Goal: Task Accomplishment & Management: Use online tool/utility

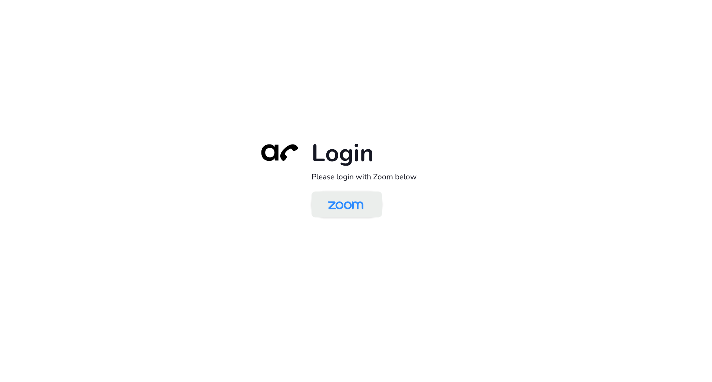
click at [345, 205] on img at bounding box center [345, 205] width 51 height 24
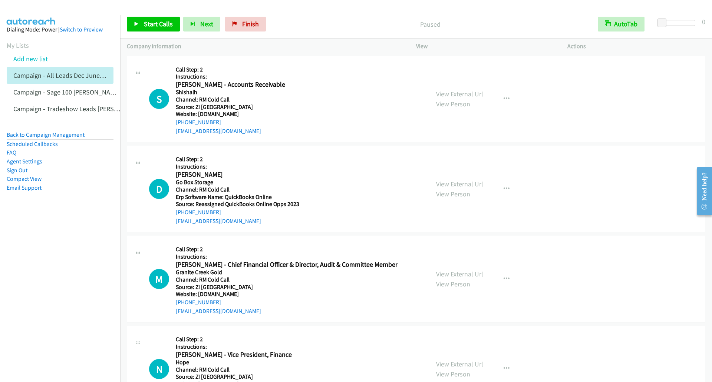
click at [63, 90] on link "Campaign - Sage 100 [PERSON_NAME] Cloned" at bounding box center [77, 92] width 128 height 9
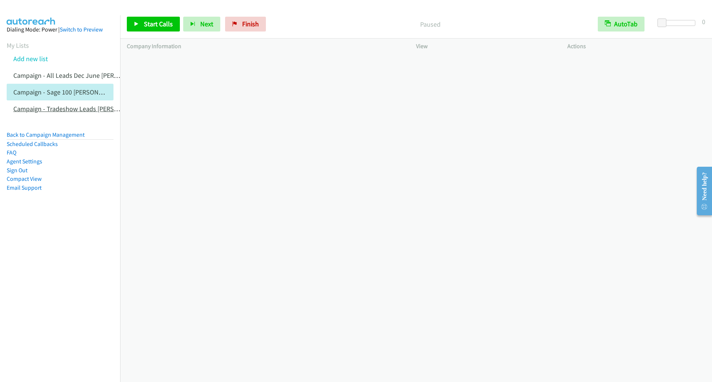
click at [43, 109] on link "Campaign - Tradeshow Leads [PERSON_NAME] Cloned" at bounding box center [89, 109] width 152 height 9
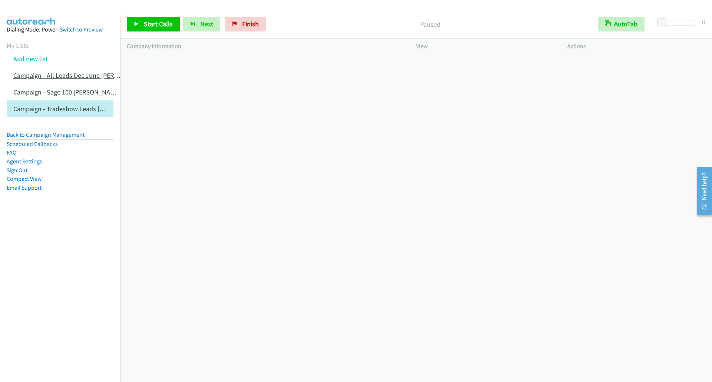
click at [45, 77] on link "Campaign - All Leads Dec June [PERSON_NAME] Cloned" at bounding box center [91, 75] width 156 height 9
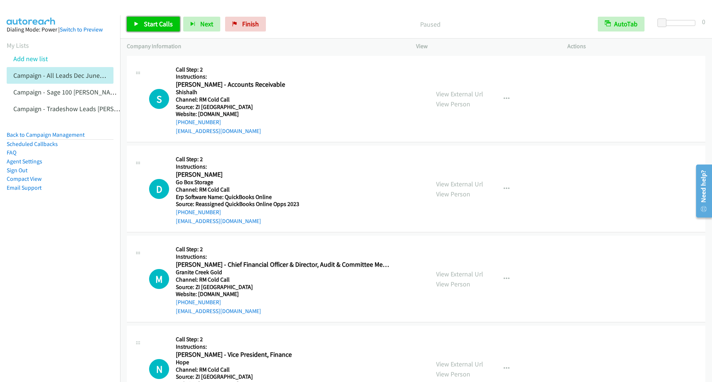
click at [135, 30] on link "Start Calls" at bounding box center [153, 24] width 53 height 15
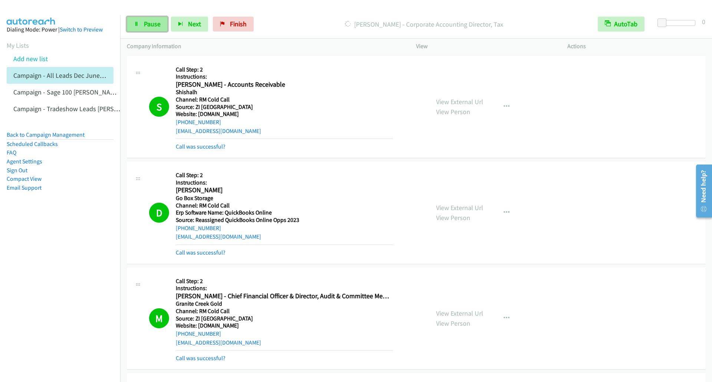
click at [137, 24] on icon at bounding box center [136, 24] width 5 height 5
click at [138, 24] on icon at bounding box center [136, 24] width 5 height 5
click at [139, 26] on icon at bounding box center [136, 24] width 5 height 5
click at [153, 25] on span "Start Calls" at bounding box center [158, 24] width 29 height 9
click at [152, 25] on span "Pause" at bounding box center [152, 24] width 17 height 9
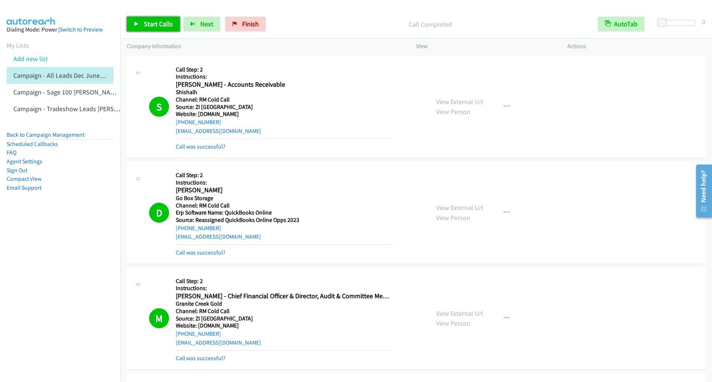
click at [136, 22] on icon at bounding box center [136, 24] width 5 height 5
click at [135, 22] on icon at bounding box center [136, 24] width 5 height 5
click at [136, 26] on icon at bounding box center [136, 24] width 5 height 5
click at [158, 29] on link "Pause" at bounding box center [147, 24] width 41 height 15
click at [132, 20] on link "Start Calls" at bounding box center [153, 24] width 53 height 15
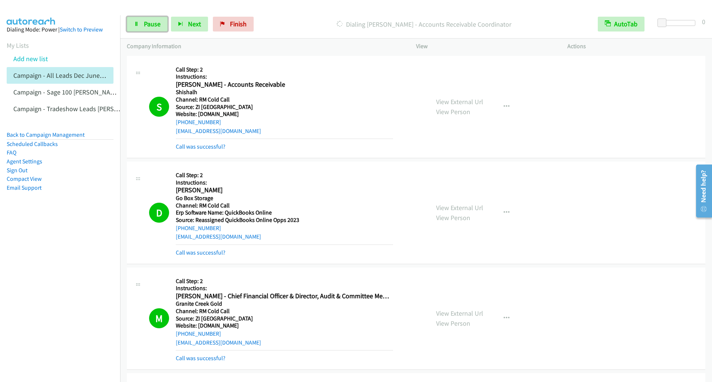
drag, startPoint x: 136, startPoint y: 28, endPoint x: 152, endPoint y: 49, distance: 26.7
click at [136, 27] on link "Pause" at bounding box center [147, 24] width 41 height 15
click at [136, 25] on icon at bounding box center [136, 24] width 5 height 5
click at [139, 28] on link "Pause" at bounding box center [147, 24] width 41 height 15
click at [136, 23] on icon at bounding box center [136, 24] width 5 height 5
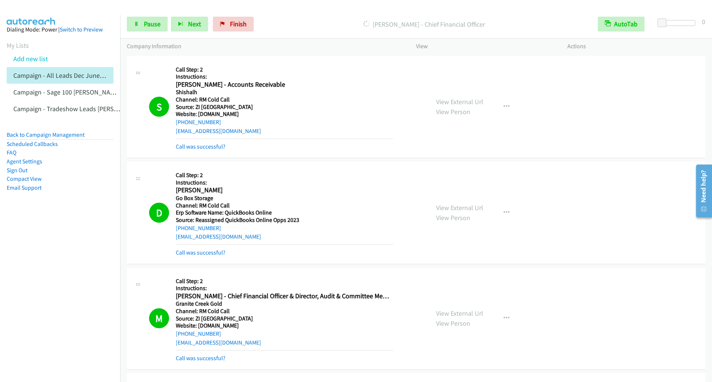
click at [78, 299] on nav "Dialing Mode: Power | Switch to Preview My Lists Add new list Campaign - All Le…" at bounding box center [60, 206] width 121 height 382
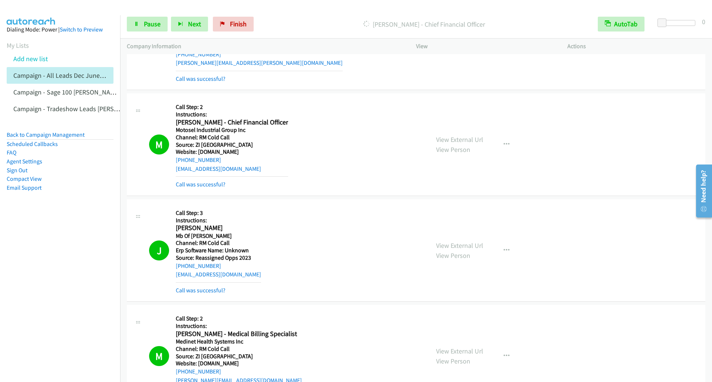
scroll to position [3893, 0]
click at [138, 26] on icon at bounding box center [136, 24] width 5 height 5
click at [145, 27] on span "Start Calls" at bounding box center [158, 24] width 29 height 9
click at [144, 20] on span "Pause" at bounding box center [152, 24] width 17 height 9
click at [133, 24] on link "Start Calls" at bounding box center [153, 24] width 53 height 15
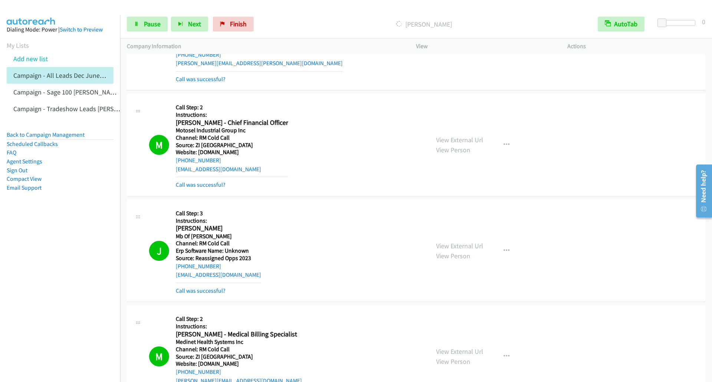
click at [141, 14] on div "Start Calls Pause Next Finish Dialing Kelly Stickrath AutoTab AutoTab 0" at bounding box center [416, 24] width 592 height 29
click at [145, 21] on span "Pause" at bounding box center [152, 24] width 17 height 9
click at [142, 26] on link "Start Calls" at bounding box center [153, 24] width 53 height 15
click at [150, 24] on span "Pause" at bounding box center [152, 24] width 17 height 9
click at [142, 27] on link "Start Calls" at bounding box center [153, 24] width 53 height 15
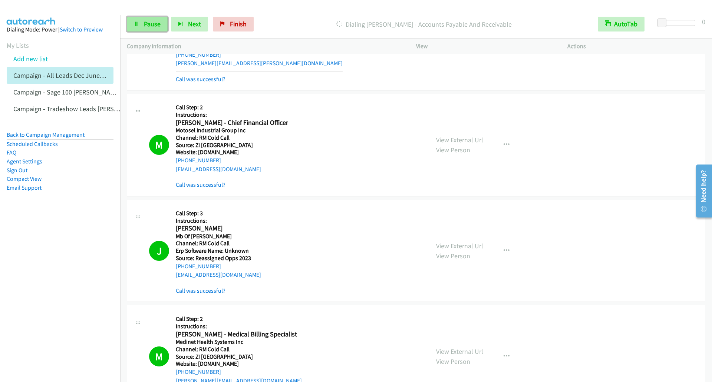
click at [142, 27] on link "Pause" at bounding box center [147, 24] width 41 height 15
click at [151, 26] on span "Start Calls" at bounding box center [158, 24] width 29 height 9
click at [142, 24] on link "Pause" at bounding box center [147, 24] width 41 height 15
click at [132, 22] on link "Start Calls" at bounding box center [153, 24] width 53 height 15
click at [137, 24] on icon at bounding box center [136, 24] width 5 height 5
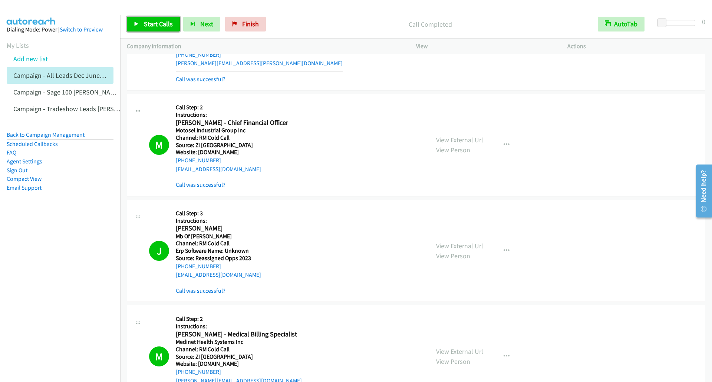
click at [141, 24] on link "Start Calls" at bounding box center [153, 24] width 53 height 15
click at [137, 25] on icon at bounding box center [136, 24] width 5 height 5
click at [149, 26] on span "Start Calls" at bounding box center [158, 24] width 29 height 9
click at [135, 25] on icon at bounding box center [136, 24] width 5 height 5
click at [135, 23] on icon at bounding box center [136, 24] width 5 height 5
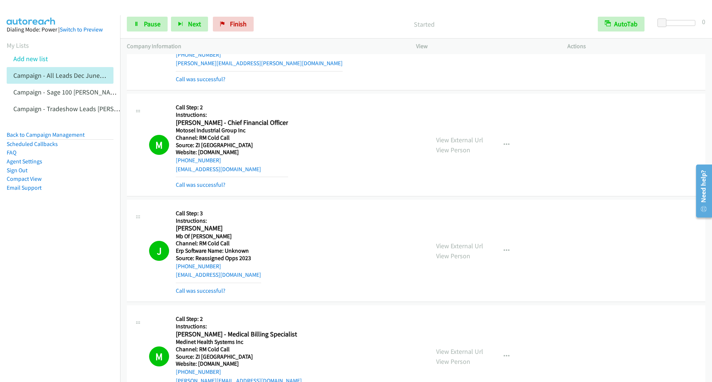
click at [76, 238] on nav "Dialing Mode: Power | Switch to Preview My Lists Add new list Campaign - All Le…" at bounding box center [60, 206] width 121 height 382
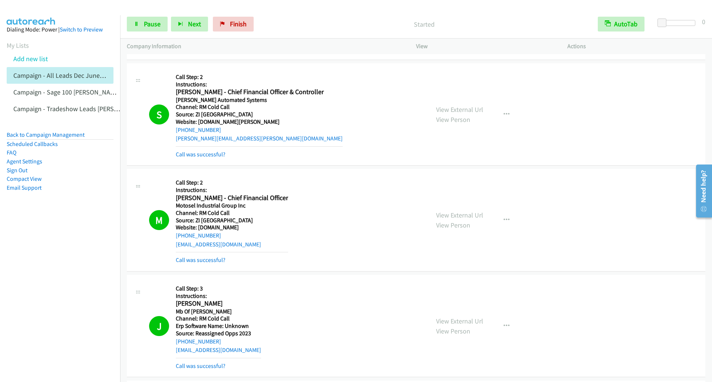
scroll to position [3819, 0]
click at [141, 26] on link "Pause" at bounding box center [147, 24] width 41 height 15
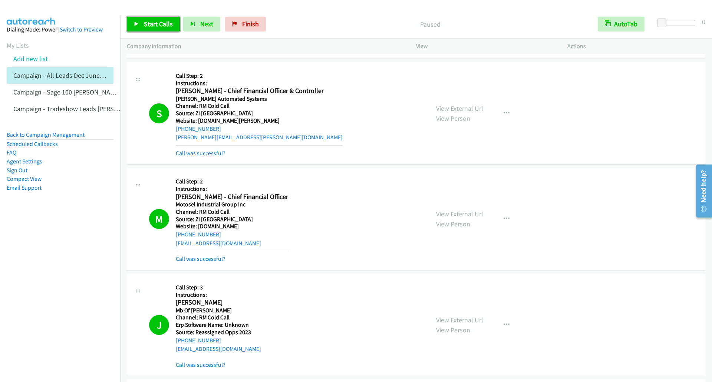
click at [134, 23] on icon at bounding box center [136, 24] width 5 height 5
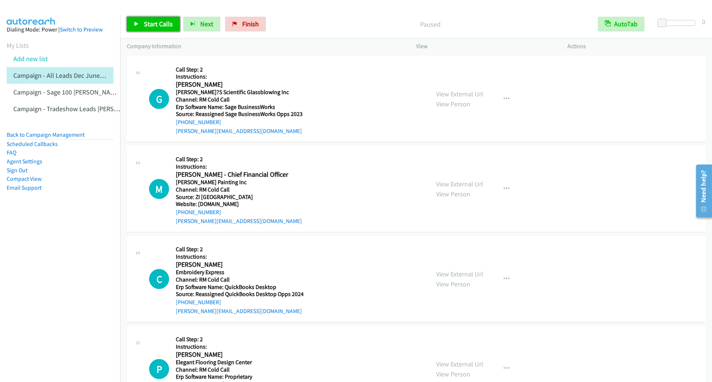
click at [149, 25] on span "Start Calls" at bounding box center [158, 24] width 29 height 9
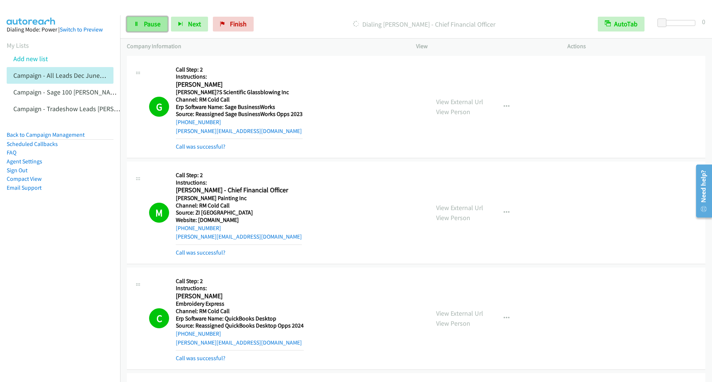
click at [148, 22] on span "Pause" at bounding box center [152, 24] width 17 height 9
click at [149, 23] on span "Start Calls" at bounding box center [158, 24] width 29 height 9
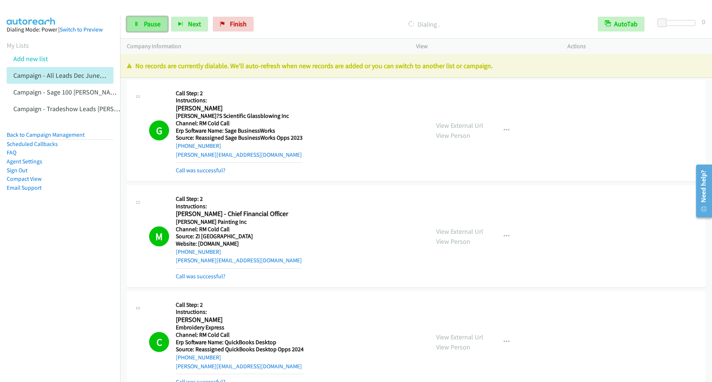
click at [142, 29] on link "Pause" at bounding box center [147, 24] width 41 height 15
